Goal: Check status: Check status

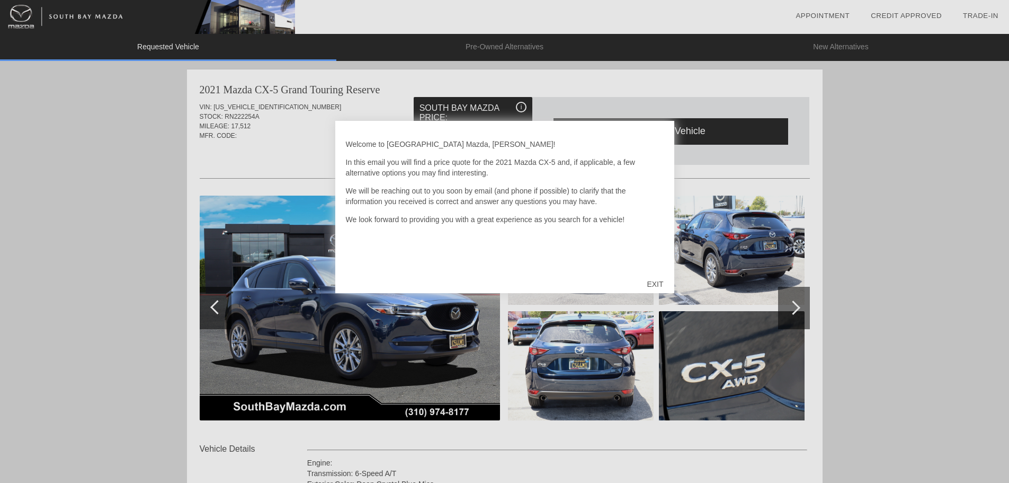
click at [651, 90] on div at bounding box center [504, 241] width 1009 height 483
click at [654, 286] on div "EXIT" at bounding box center [655, 284] width 38 height 32
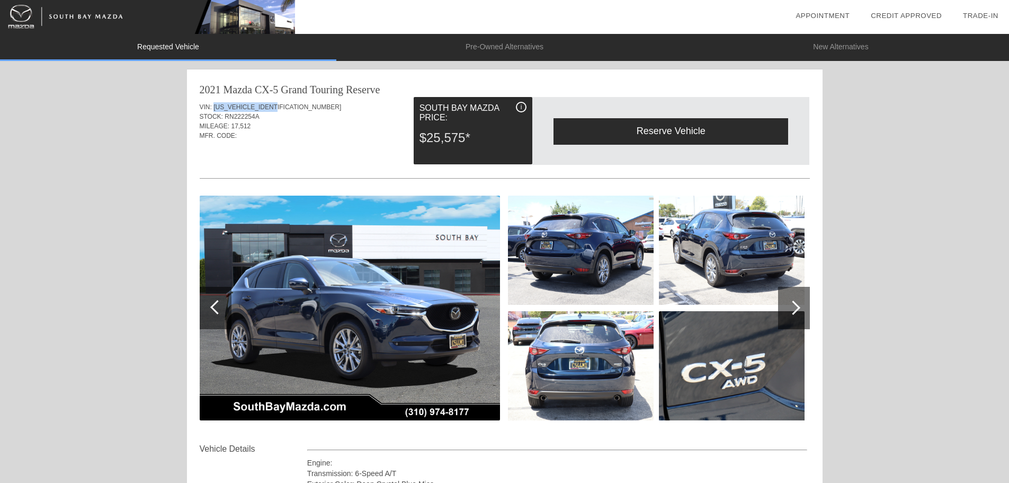
drag, startPoint x: 215, startPoint y: 105, endPoint x: 280, endPoint y: 106, distance: 65.7
click at [280, 106] on span "[US_VEHICLE_IDENTIFICATION_NUMBER]" at bounding box center [277, 106] width 128 height 7
copy span "[US_VEHICLE_IDENTIFICATION_NUMBER]"
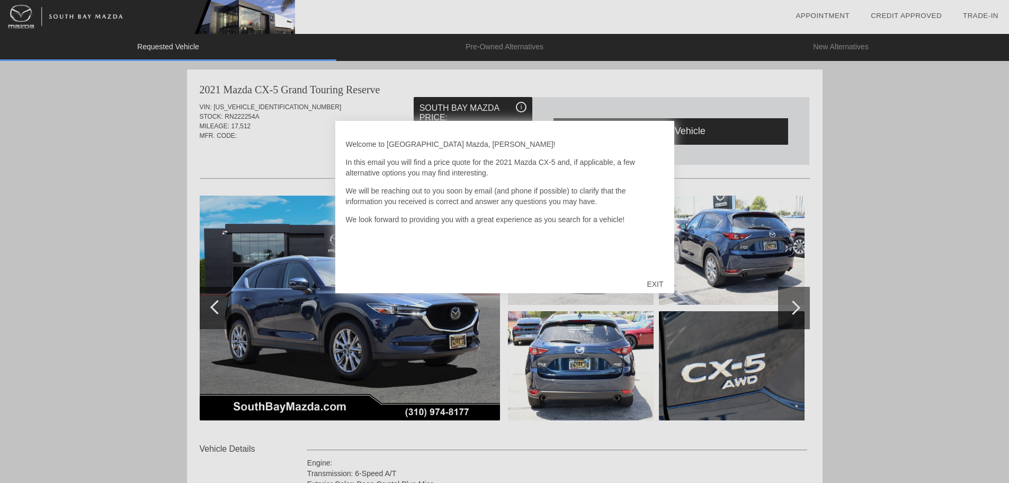
click at [654, 289] on div "EXIT" at bounding box center [655, 284] width 38 height 32
